Goal: Task Accomplishment & Management: Complete application form

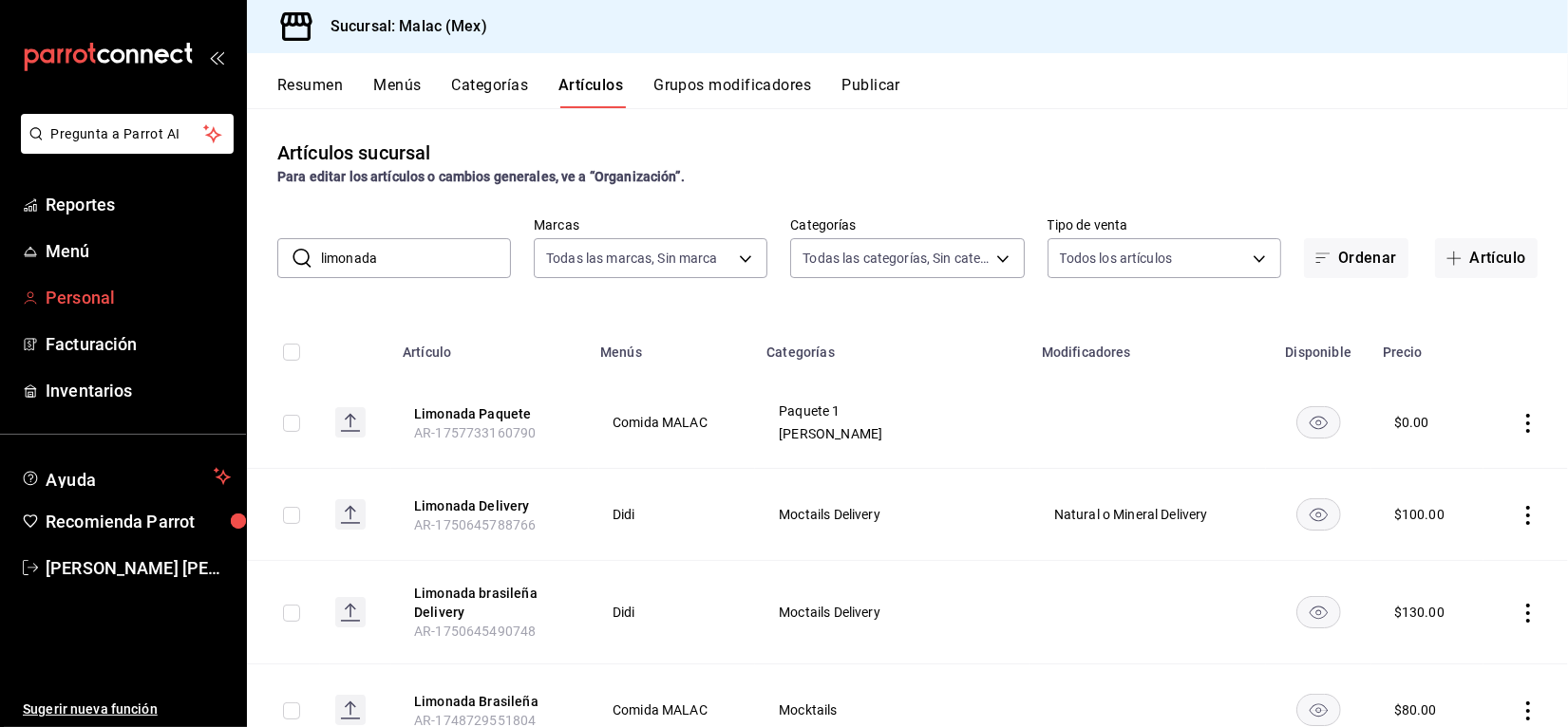
click at [100, 288] on span "Personal" at bounding box center [138, 297] width 185 height 26
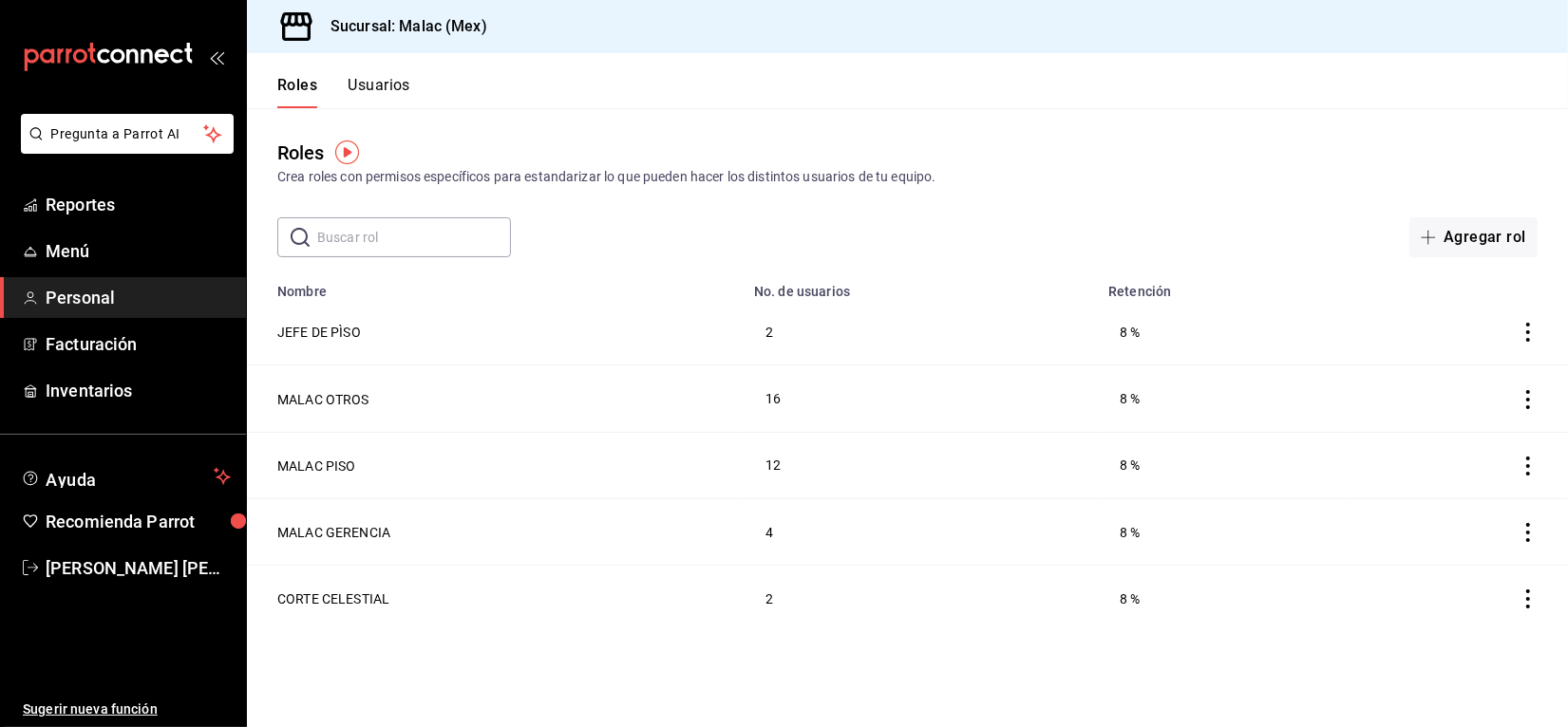
click at [379, 86] on button "Usuarios" at bounding box center [378, 92] width 63 height 32
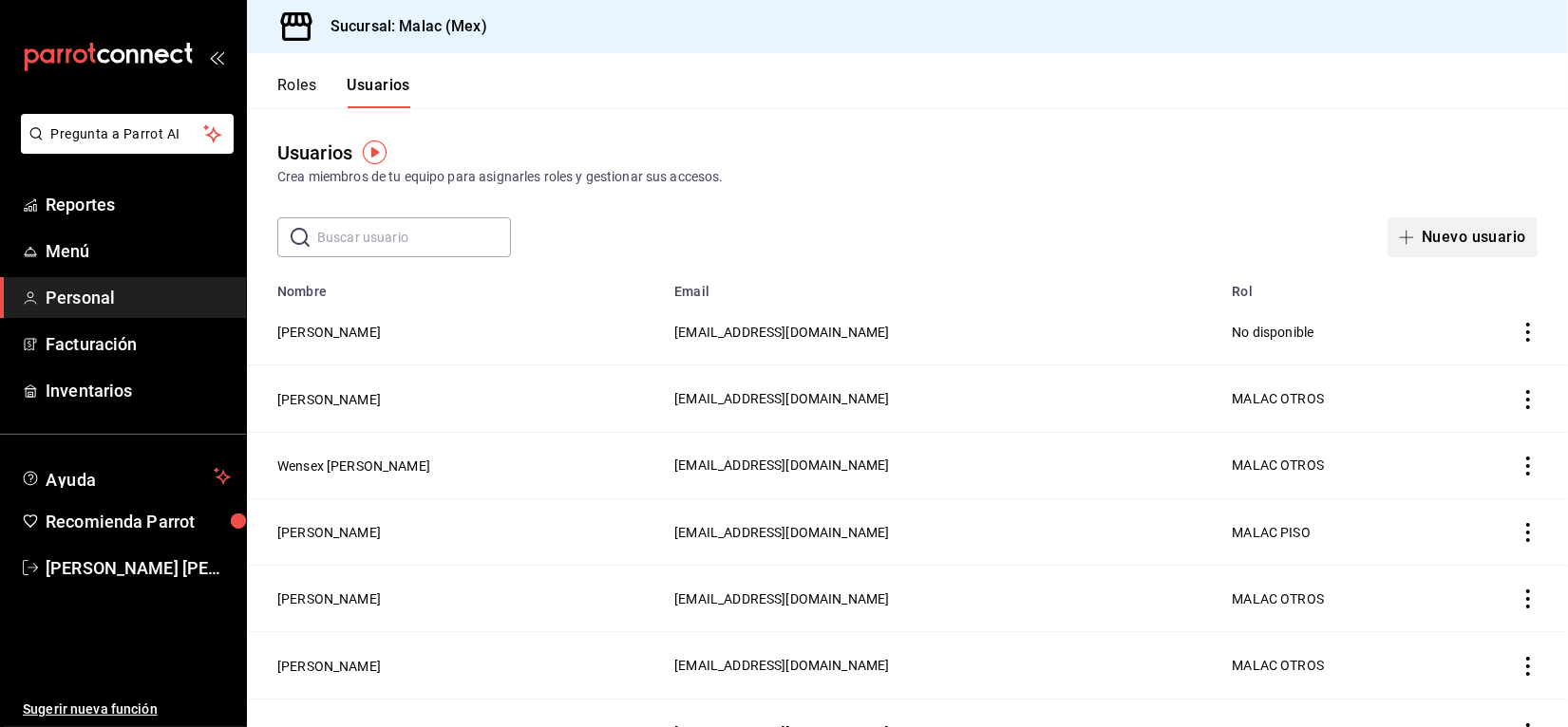
click at [1432, 231] on button "Nuevo usuario" at bounding box center [1462, 237] width 150 height 40
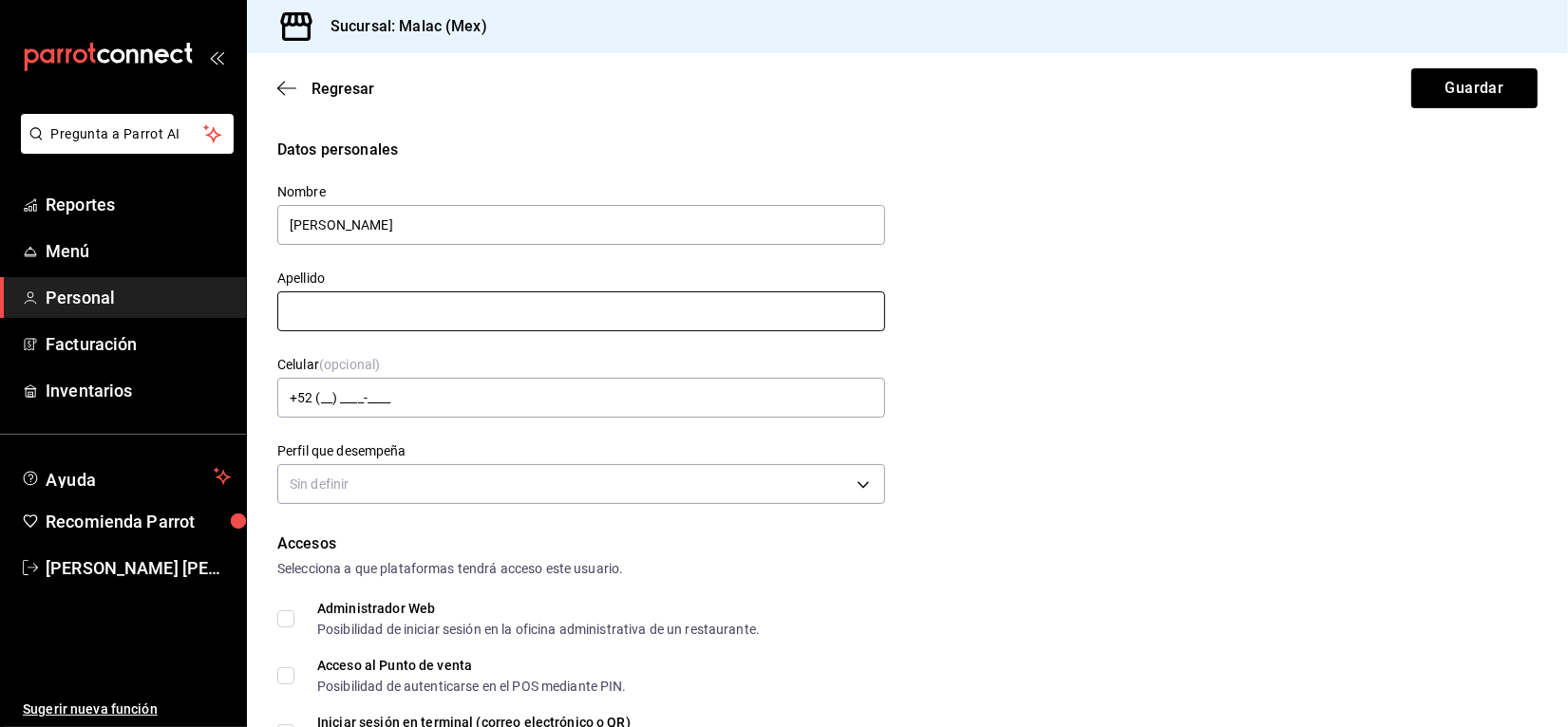
type input "[PERSON_NAME]"
click at [814, 294] on input "text" at bounding box center [580, 311] width 607 height 40
type input "[PERSON_NAME]"
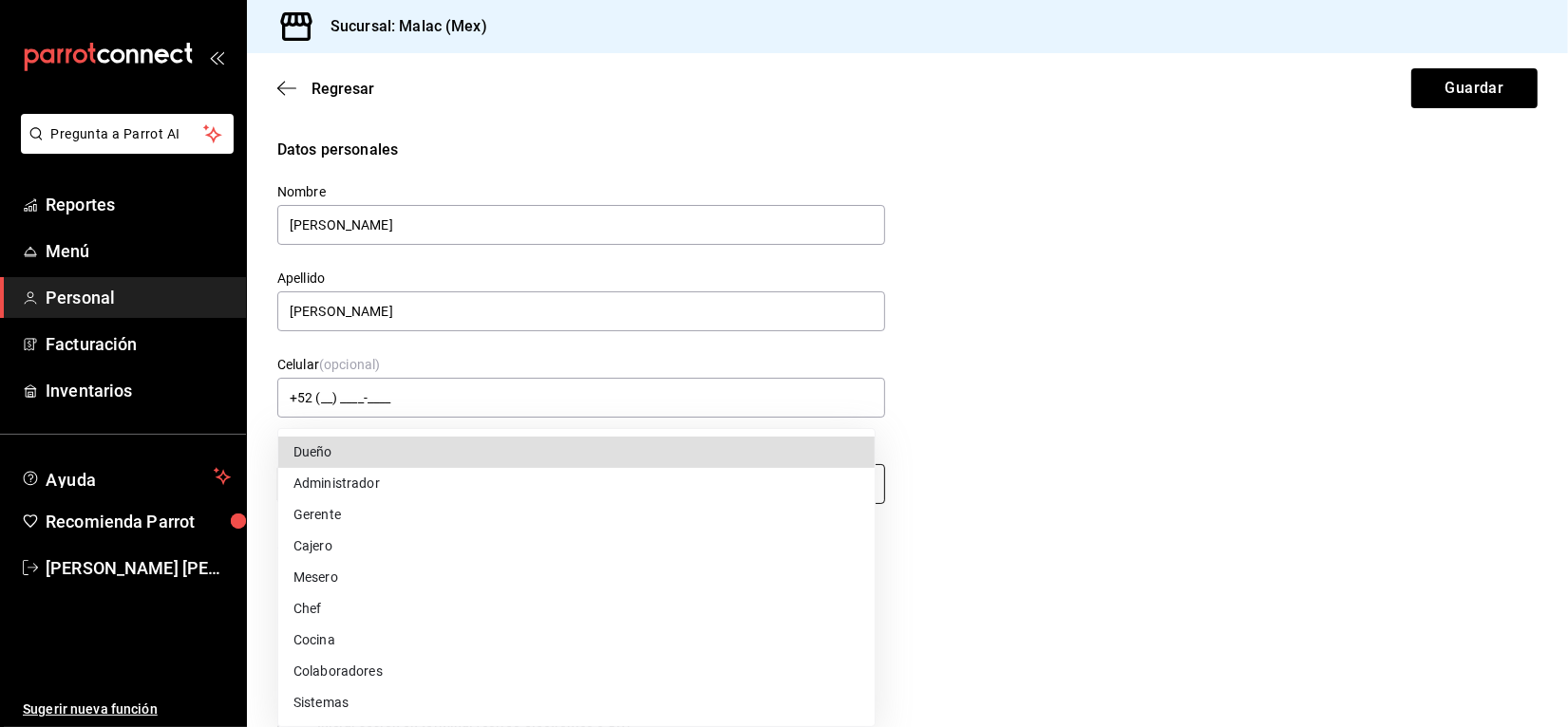
click at [660, 487] on body "Pregunta a Parrot AI Reportes Menú Personal Facturación Inventarios Ayuda Recom…" at bounding box center [784, 363] width 1568 height 727
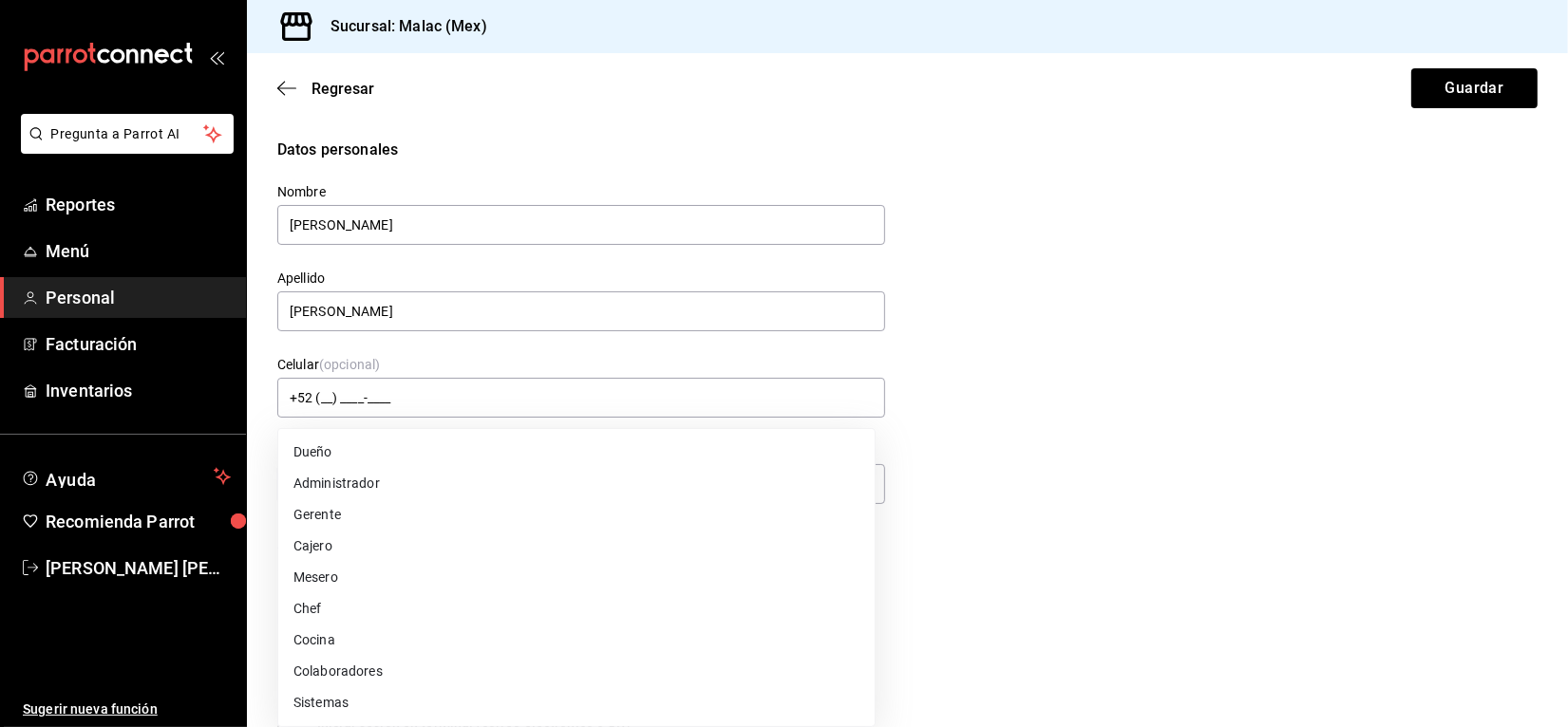
click at [505, 647] on li "Cocina" at bounding box center [576, 640] width 597 height 31
type input "KITCHEN"
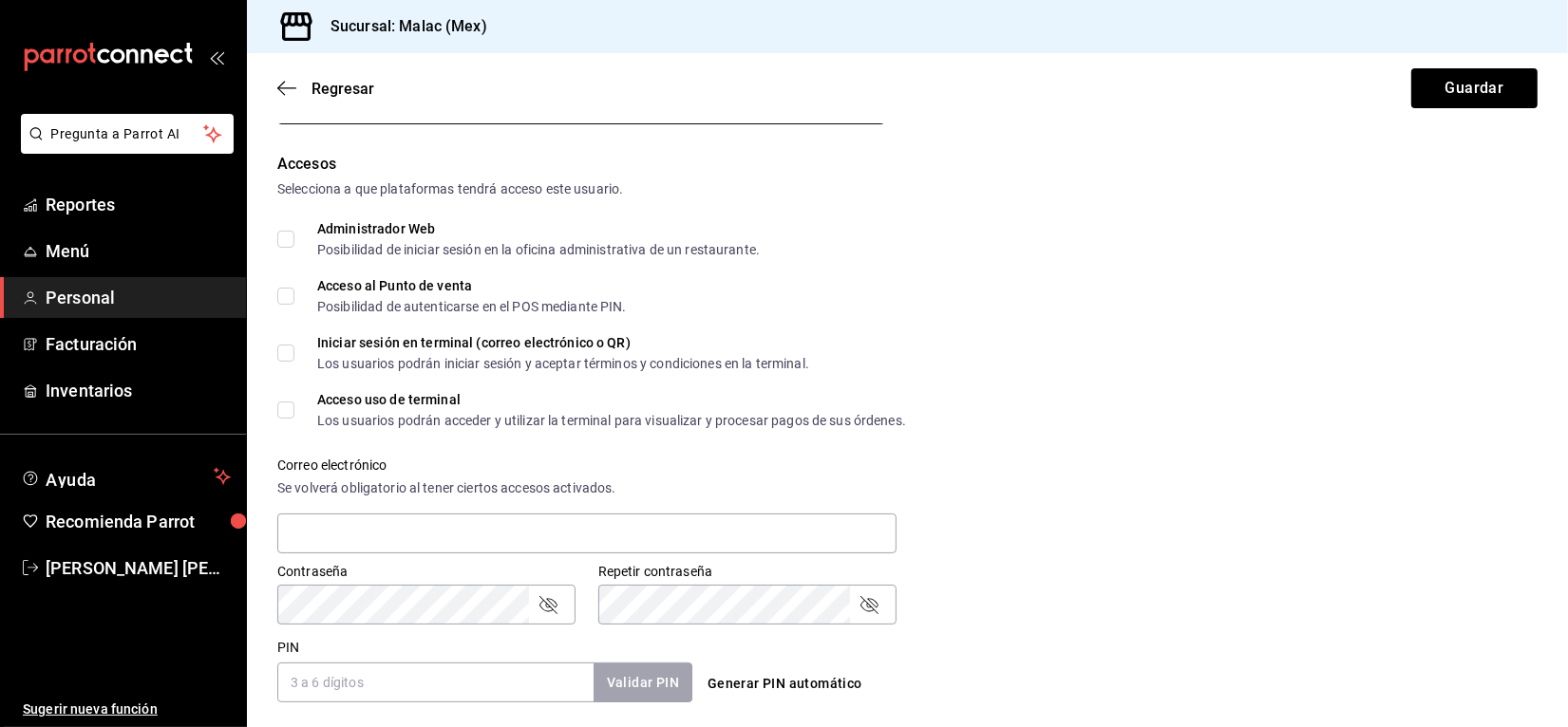
scroll to position [380, 0]
click at [458, 672] on input "PIN" at bounding box center [434, 681] width 316 height 40
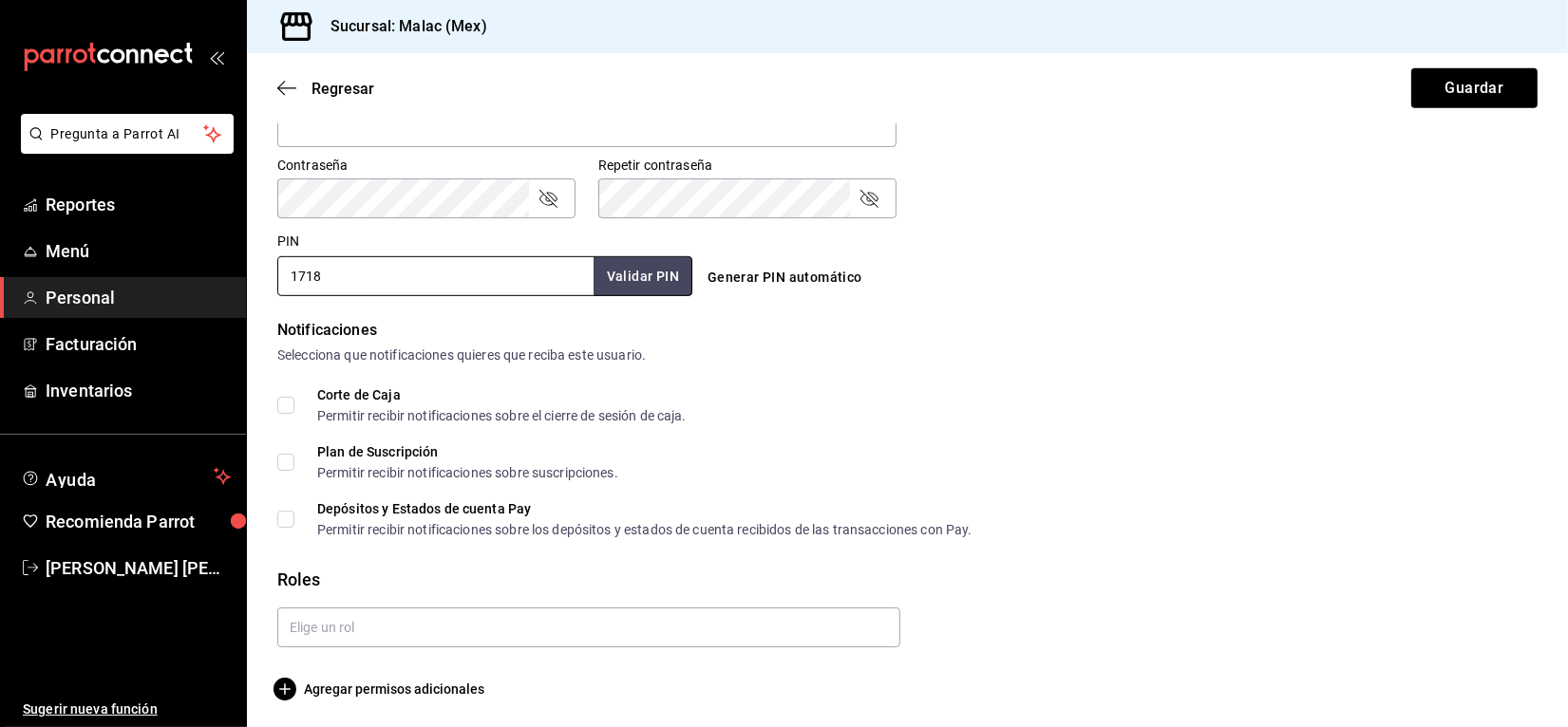
scroll to position [789, 0]
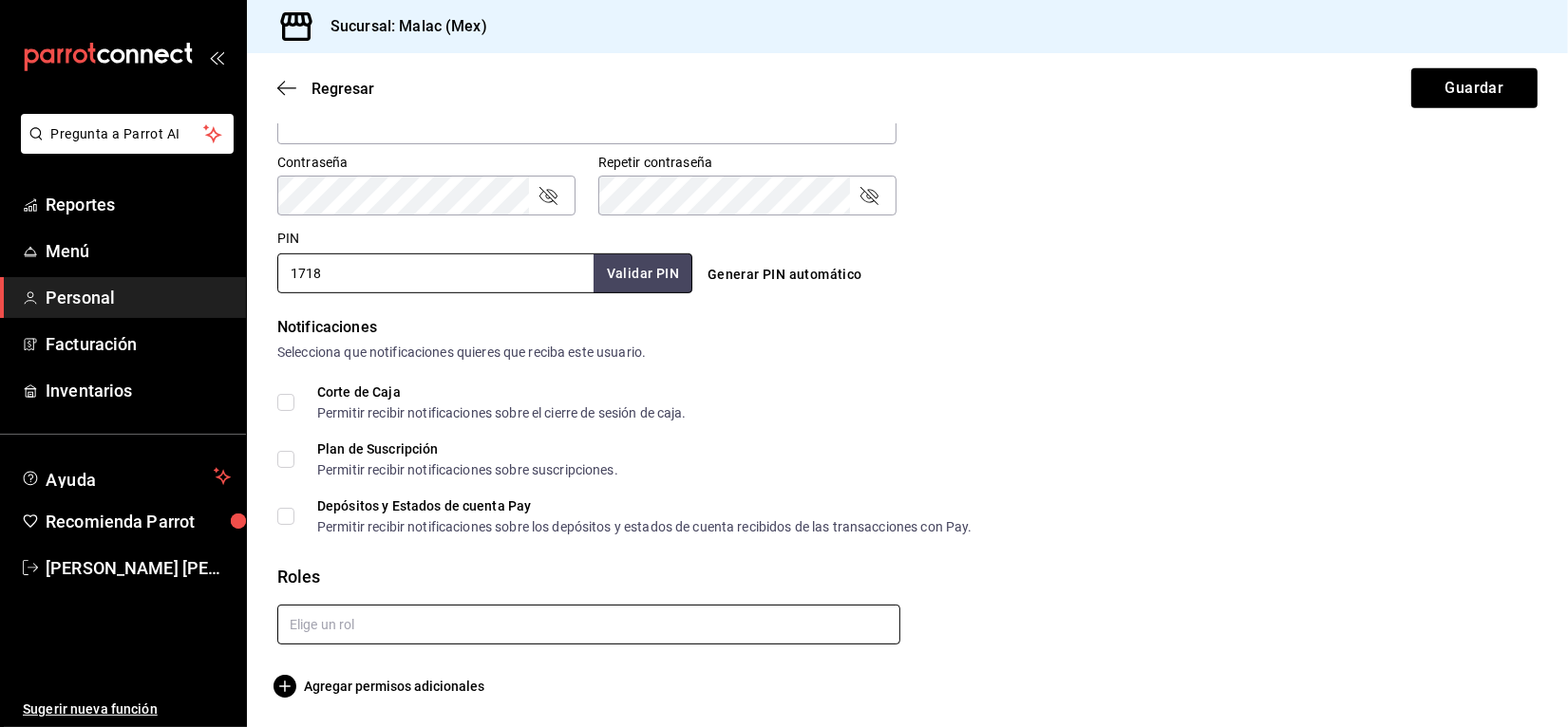
type input "1718"
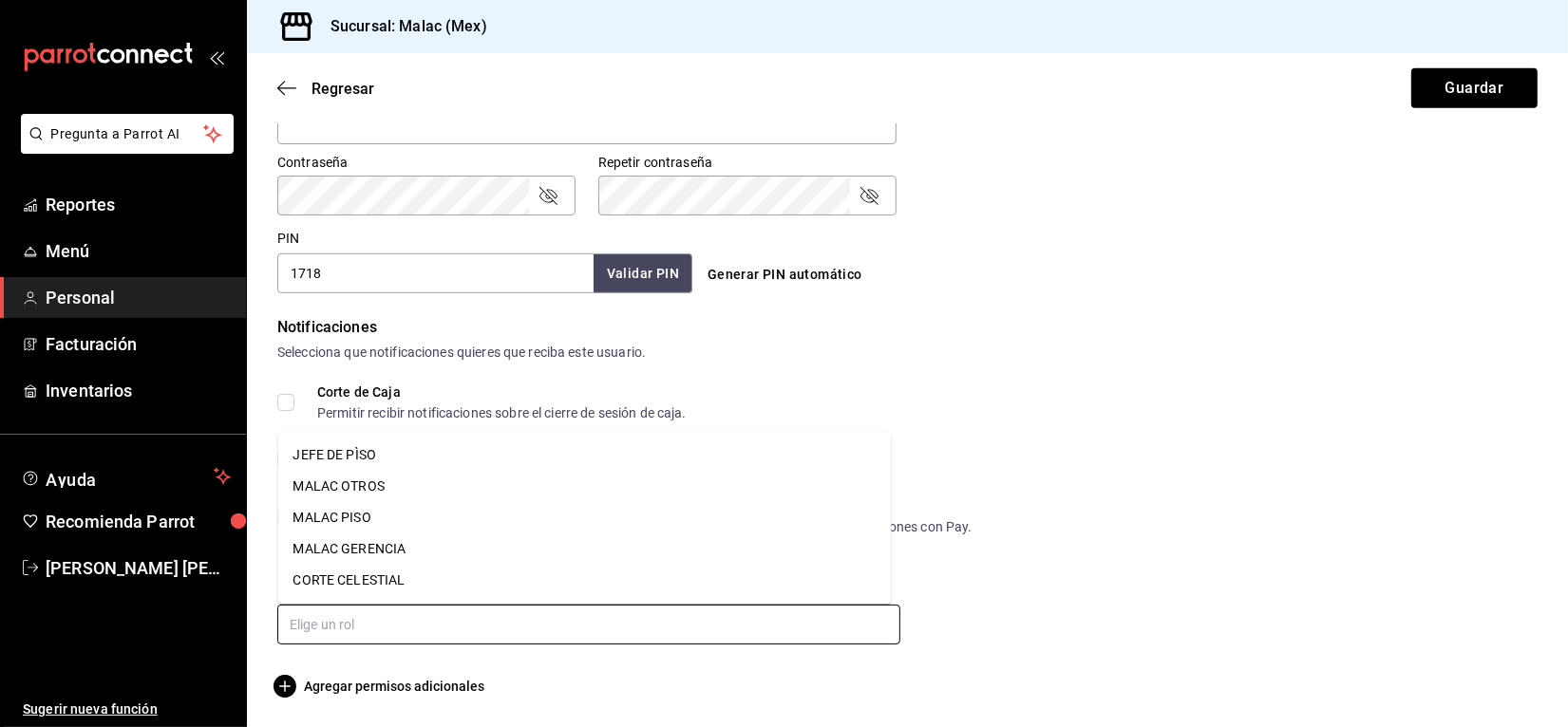
click at [495, 617] on input "text" at bounding box center [588, 624] width 623 height 40
click at [439, 485] on li "MALAC OTROS" at bounding box center [584, 487] width 613 height 31
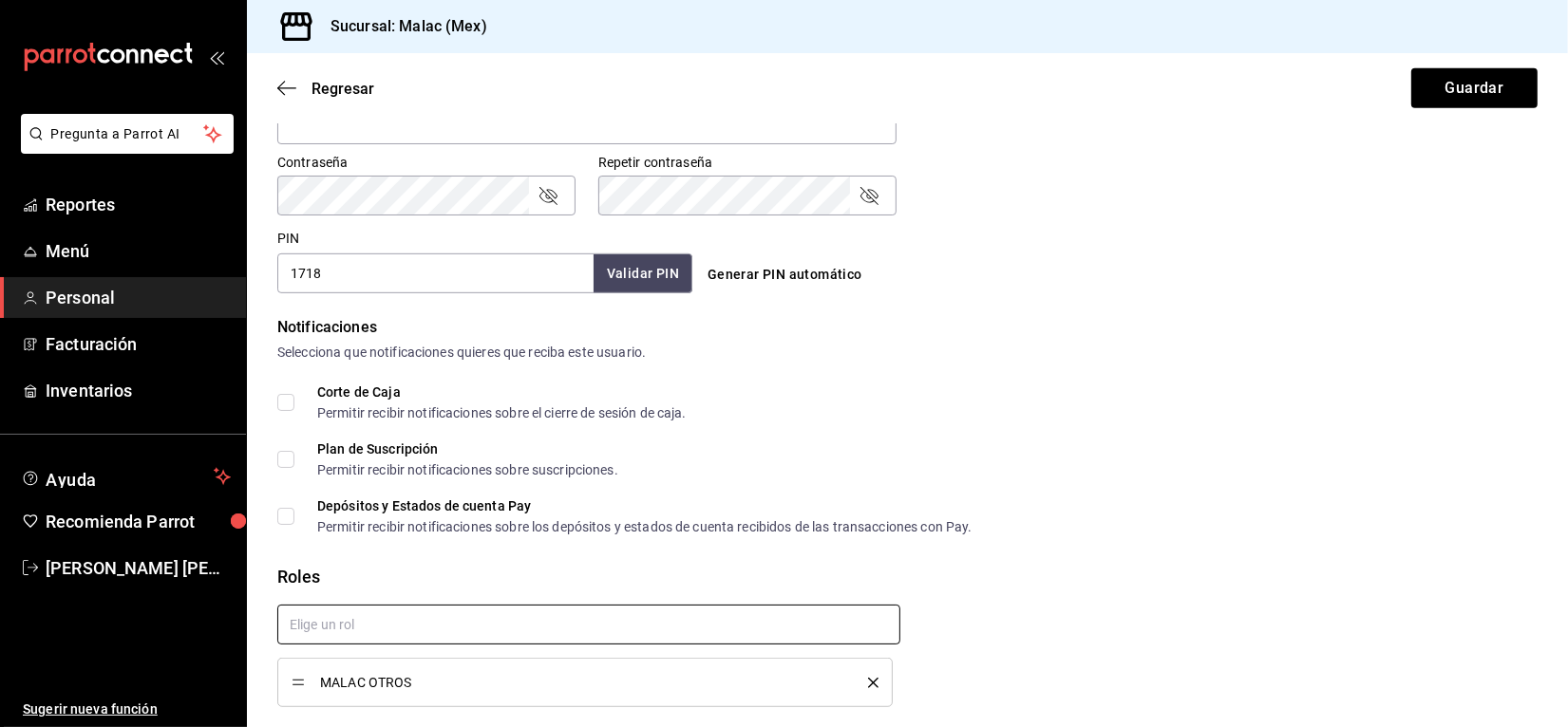
checkbox input "true"
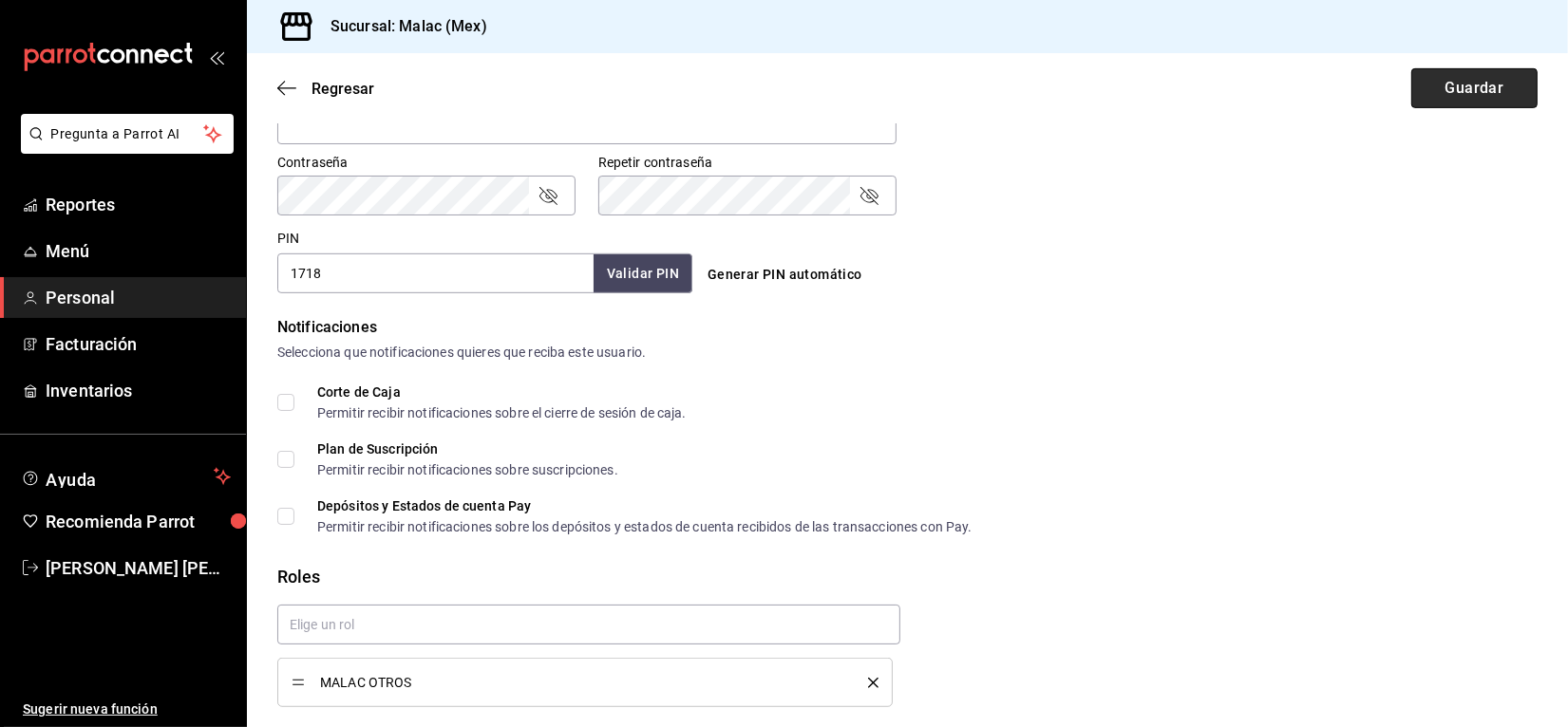
click at [1457, 93] on button "Guardar" at bounding box center [1473, 88] width 126 height 40
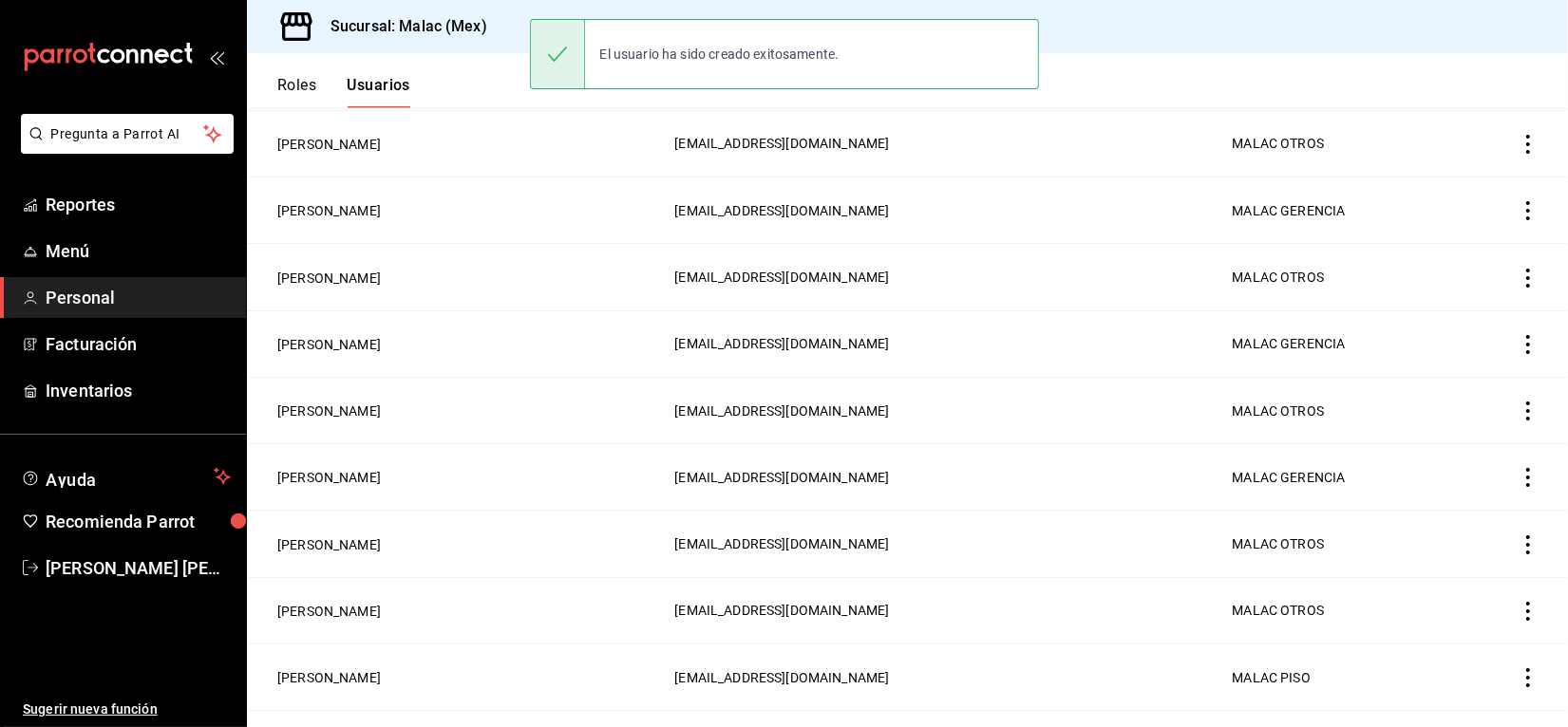
scroll to position [855, 0]
